Goal: Navigation & Orientation: Find specific page/section

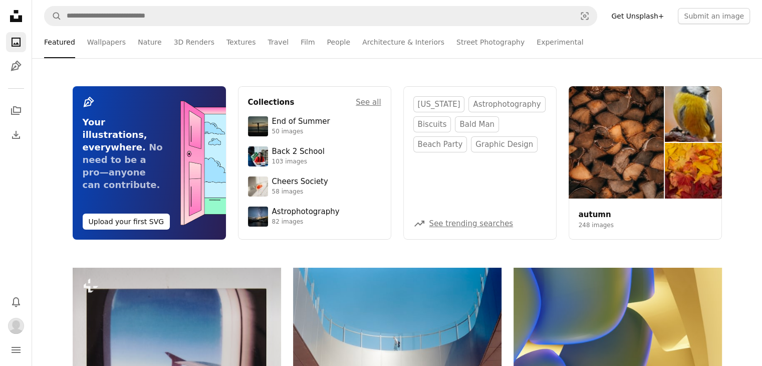
click at [18, 7] on icon "Unsplash logo Unsplash Home" at bounding box center [16, 16] width 20 height 20
click at [18, 10] on icon "Unsplash logo Unsplash Home" at bounding box center [16, 16] width 20 height 20
click at [20, 17] on icon at bounding box center [16, 16] width 12 height 12
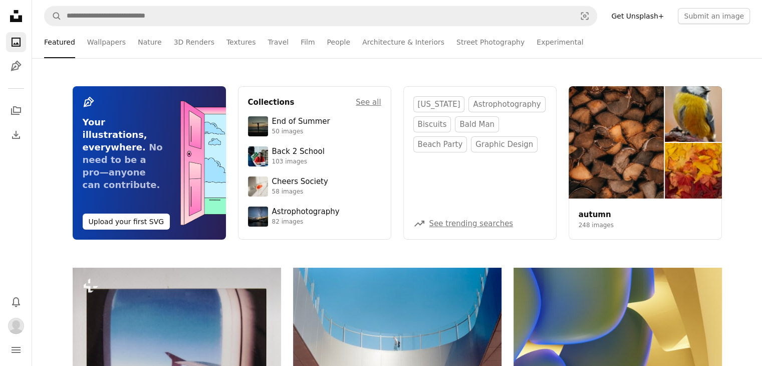
click at [8, 18] on icon "Unsplash logo Unsplash Home" at bounding box center [16, 16] width 20 height 20
click at [14, 17] on icon "Unsplash logo Unsplash Home" at bounding box center [16, 16] width 20 height 20
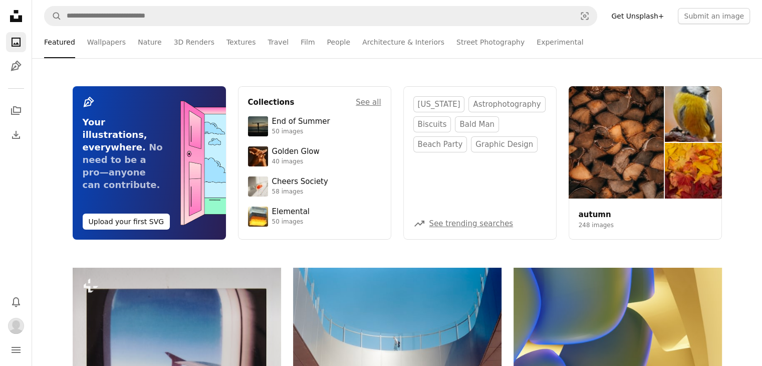
click at [14, 17] on icon "Unsplash logo Unsplash Home" at bounding box center [16, 16] width 20 height 20
drag, startPoint x: 14, startPoint y: 17, endPoint x: 16, endPoint y: 70, distance: 53.2
click at [16, 70] on div "Unsplash logo Unsplash Home A photo Pen Tool" at bounding box center [16, 41] width 20 height 70
click at [16, 70] on icon "Pen Tool" at bounding box center [16, 66] width 12 height 12
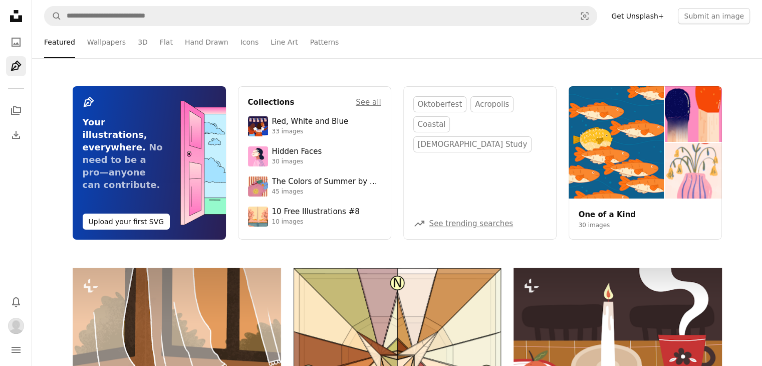
click at [17, 12] on icon at bounding box center [16, 16] width 12 height 12
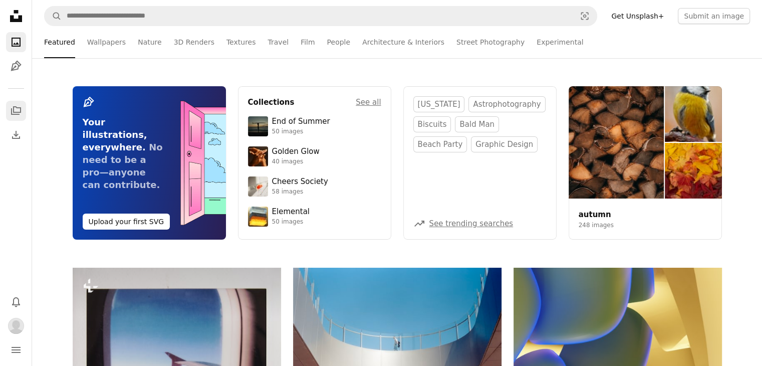
click at [18, 108] on icon "Collections" at bounding box center [16, 110] width 10 height 9
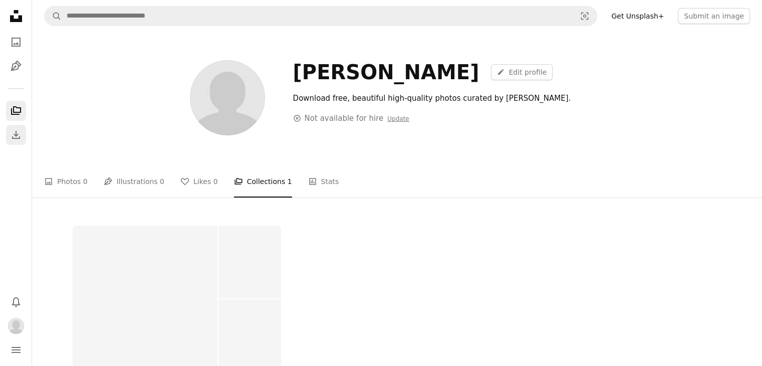
click at [13, 133] on icon "Download" at bounding box center [16, 135] width 12 height 12
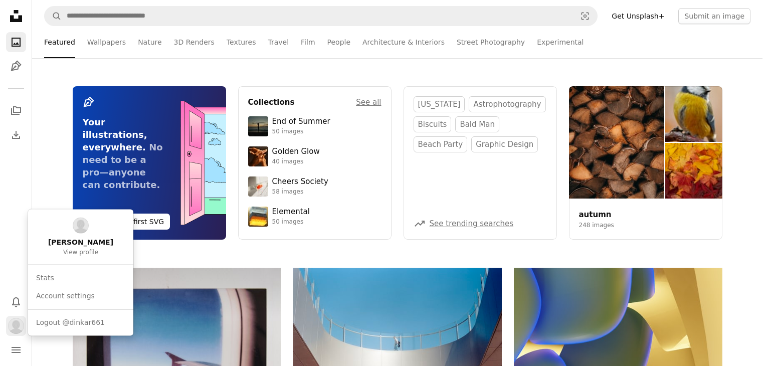
click at [9, 324] on img "Profile" at bounding box center [16, 326] width 16 height 16
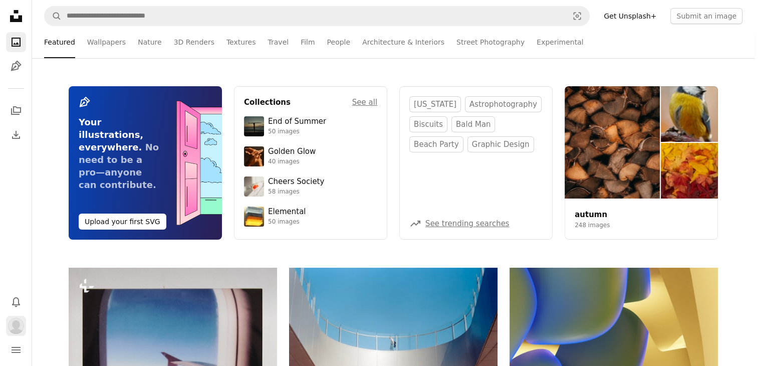
click at [9, 324] on img "Profile" at bounding box center [16, 326] width 16 height 16
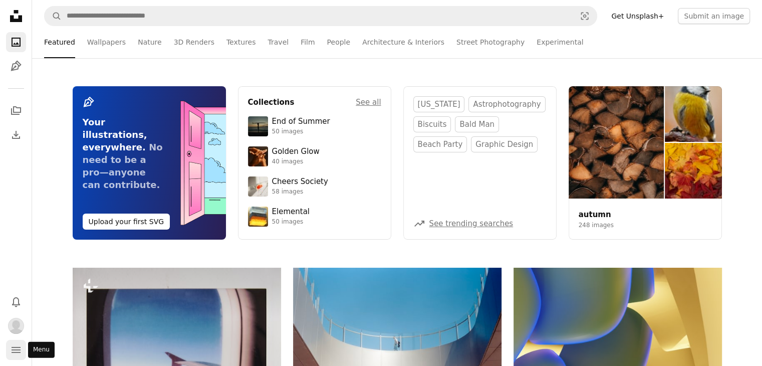
click at [19, 351] on icon "Menu" at bounding box center [16, 350] width 9 height 6
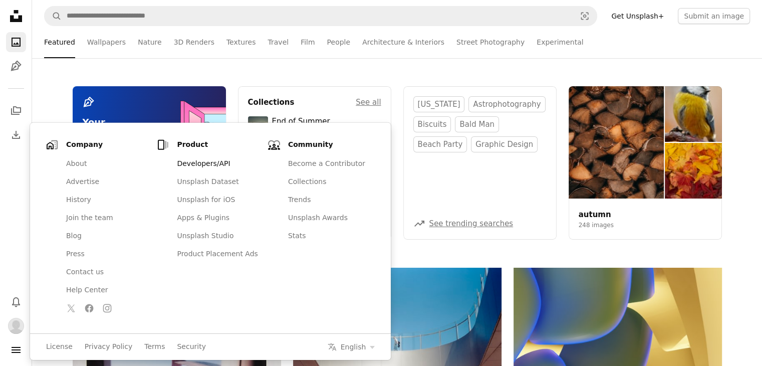
click at [192, 166] on link "Developers/API" at bounding box center [217, 164] width 93 height 18
